Goal: Transaction & Acquisition: Obtain resource

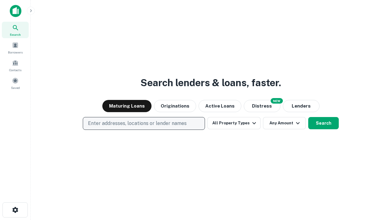
click at [144, 124] on p "Enter addresses, locations or lender names" at bounding box center [137, 123] width 99 height 7
type input "**********"
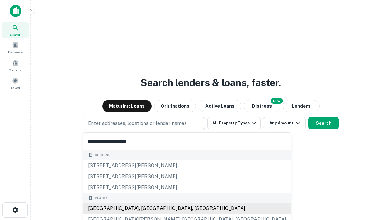
click at [146, 209] on div "Santa Monica, CA, USA" at bounding box center [187, 208] width 208 height 11
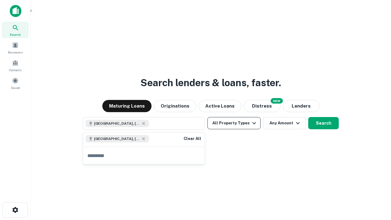
click at [234, 123] on button "All Property Types" at bounding box center [234, 123] width 53 height 12
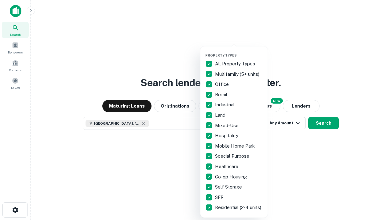
click at [239, 51] on button "button" at bounding box center [238, 51] width 67 height 0
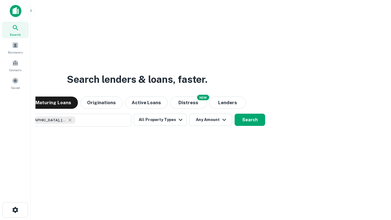
scroll to position [10, 0]
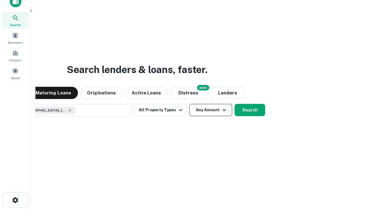
click at [190, 104] on button "Any Amount" at bounding box center [211, 110] width 43 height 12
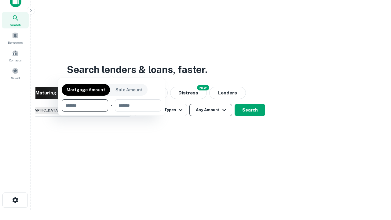
scroll to position [44, 173]
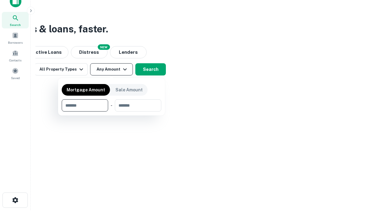
type input "*******"
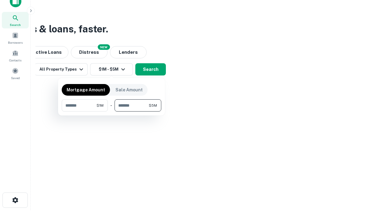
type input "*******"
click at [112, 112] on button "button" at bounding box center [112, 112] width 100 height 0
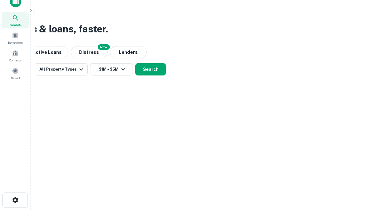
scroll to position [10, 0]
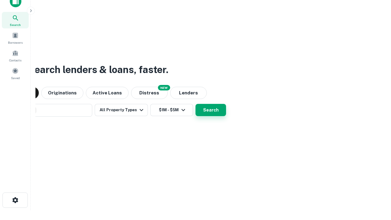
click at [196, 104] on button "Search" at bounding box center [211, 110] width 31 height 12
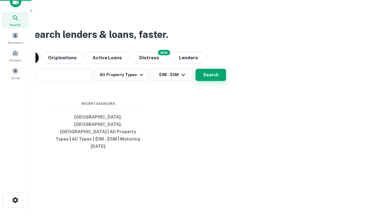
scroll to position [16, 173]
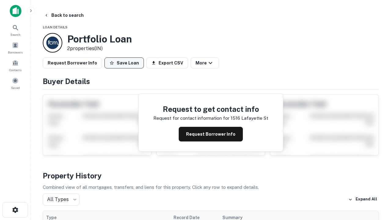
click at [124, 63] on button "Save Loan" at bounding box center [124, 62] width 39 height 11
click at [126, 63] on button "Loan Saved" at bounding box center [126, 62] width 42 height 11
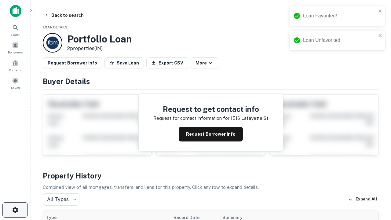
click at [15, 210] on icon "button" at bounding box center [15, 209] width 7 height 7
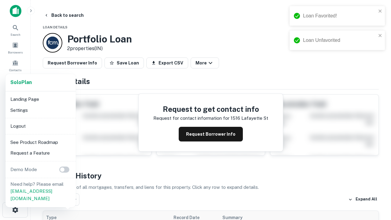
click at [40, 126] on li "Logout" at bounding box center [40, 126] width 65 height 11
